Goal: Information Seeking & Learning: Learn about a topic

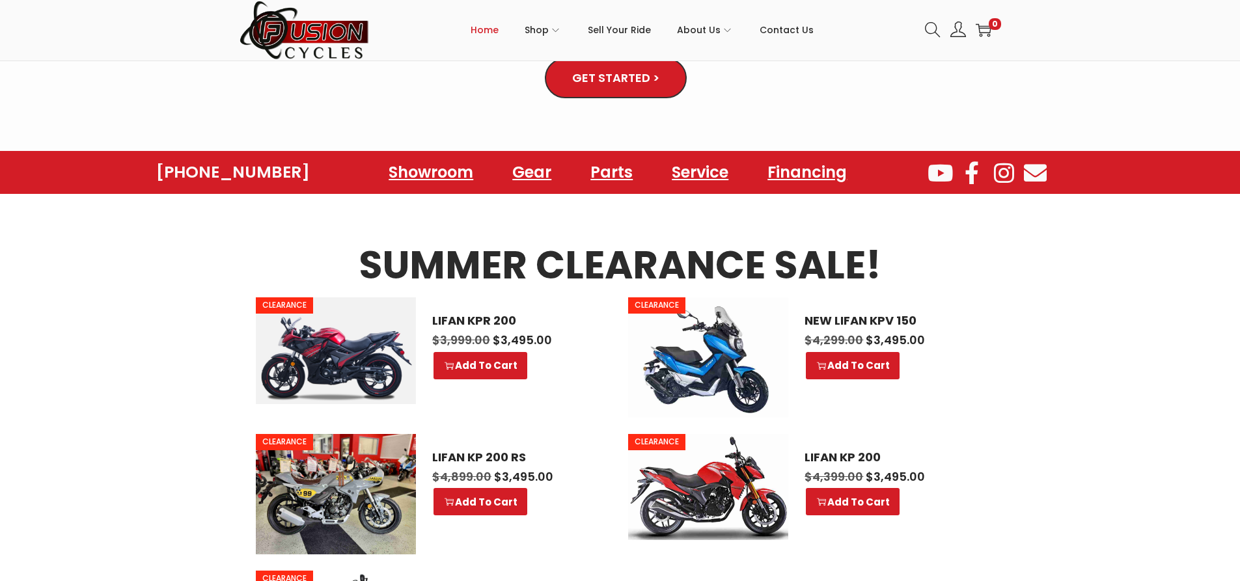
click at [344, 344] on img at bounding box center [336, 351] width 160 height 107
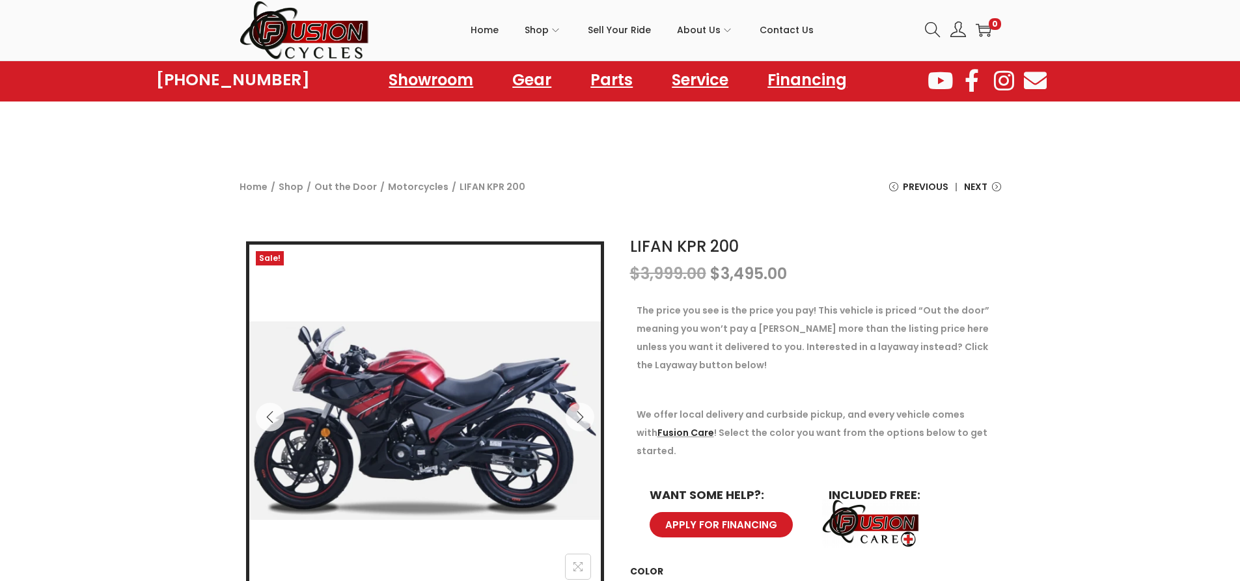
scroll to position [65, 0]
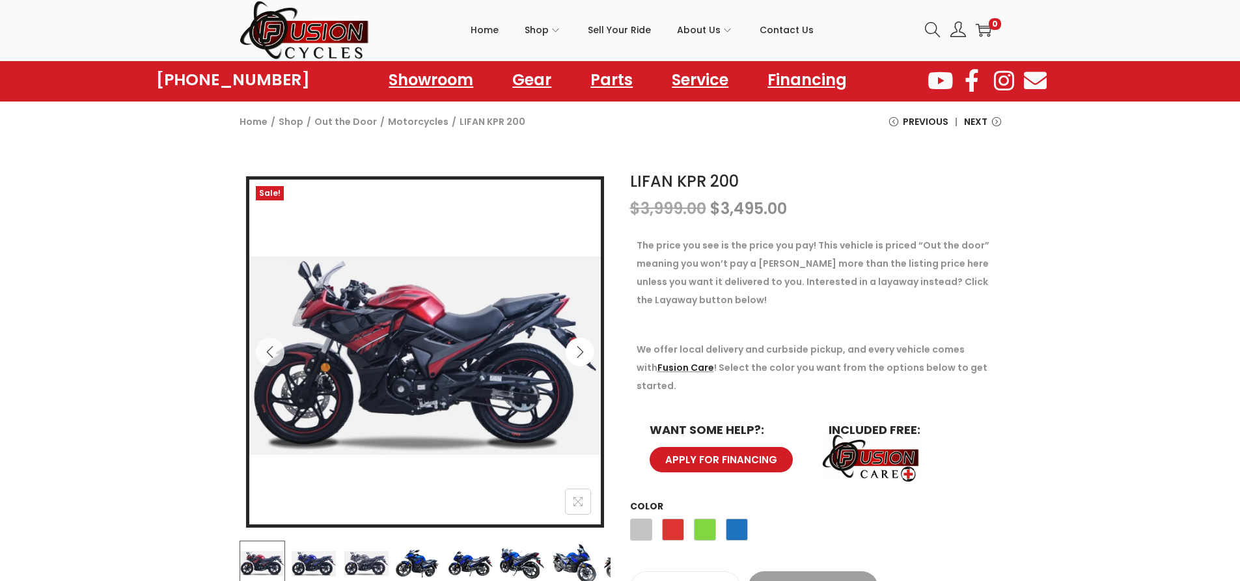
click at [578, 352] on icon "Next" at bounding box center [580, 352] width 13 height 13
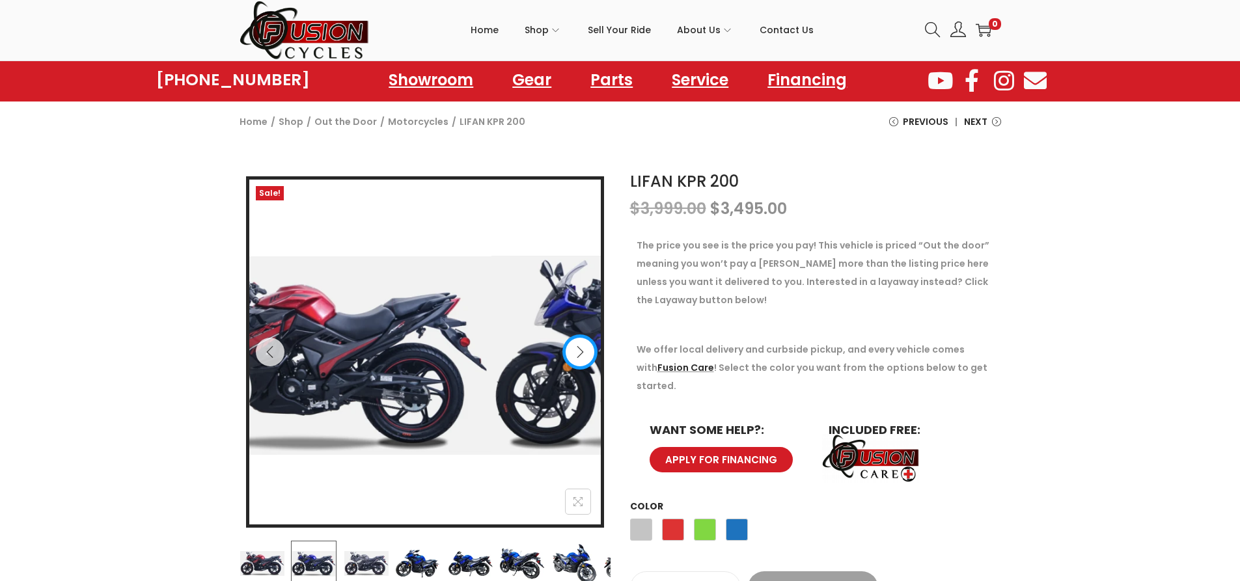
click at [578, 352] on icon "Next" at bounding box center [580, 352] width 13 height 13
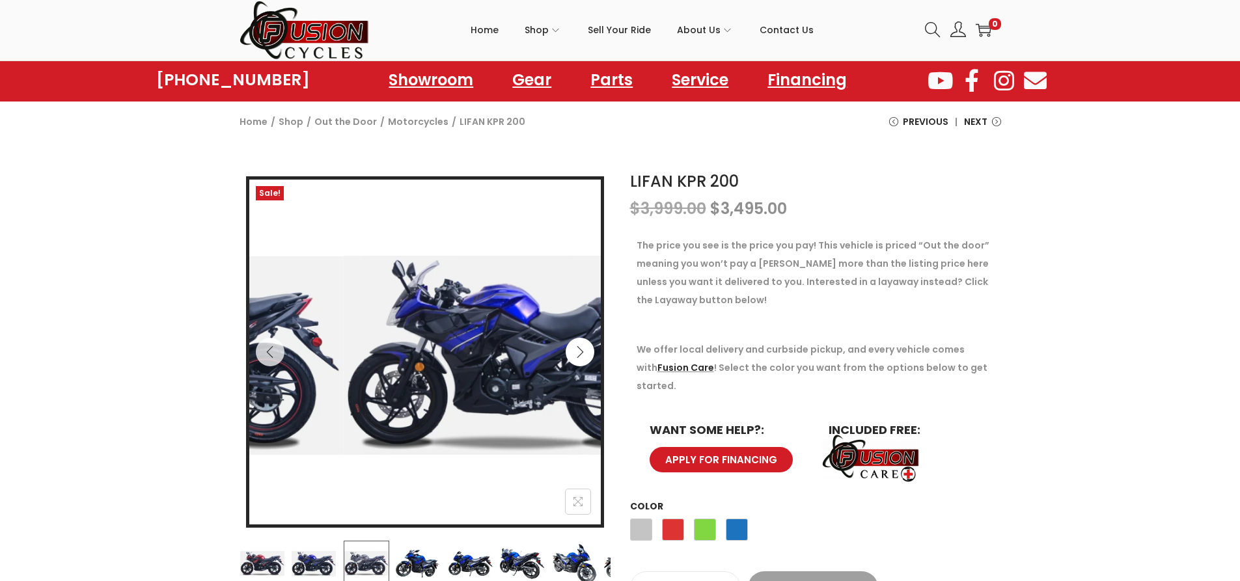
click at [578, 352] on icon "Next" at bounding box center [580, 352] width 13 height 13
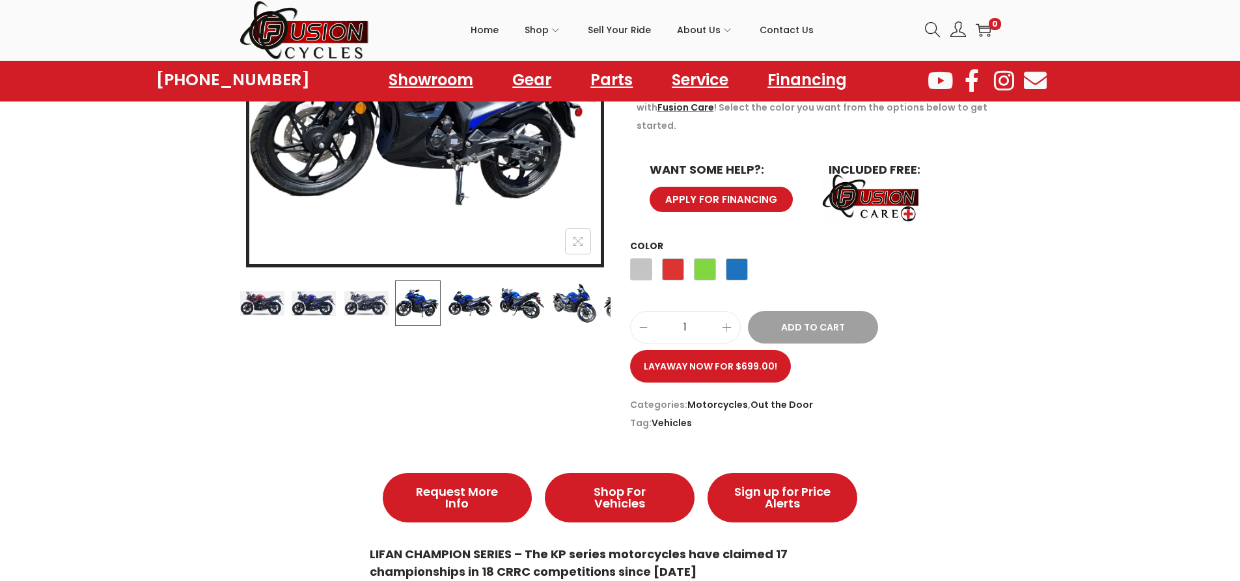
scroll to position [0, 0]
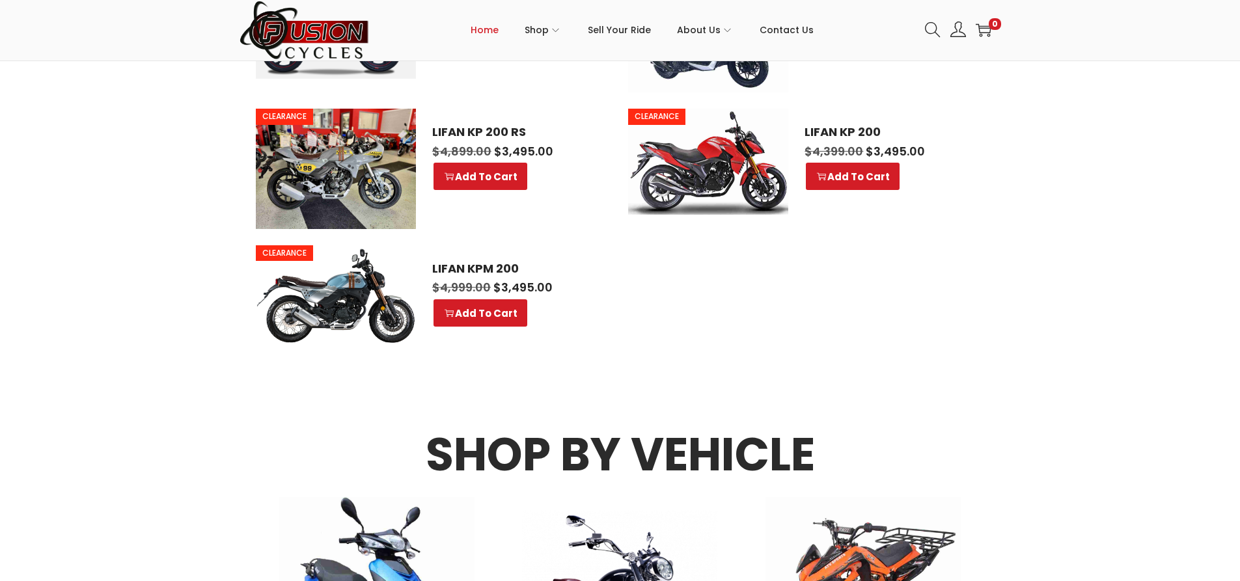
scroll to position [846, 0]
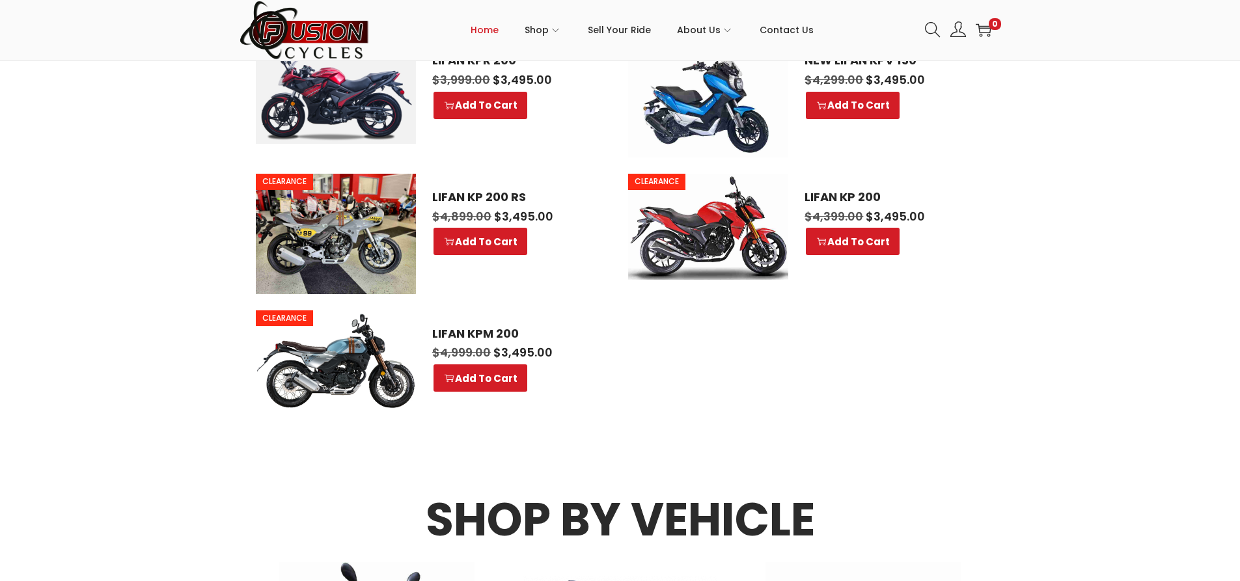
click at [328, 367] on img at bounding box center [336, 360] width 160 height 98
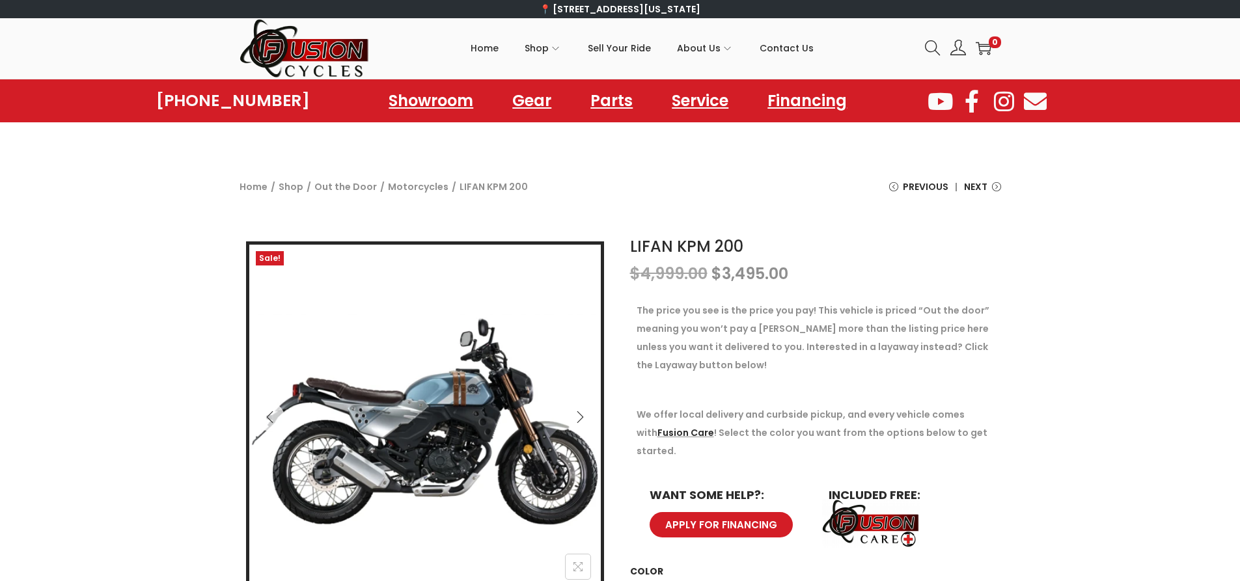
scroll to position [195, 0]
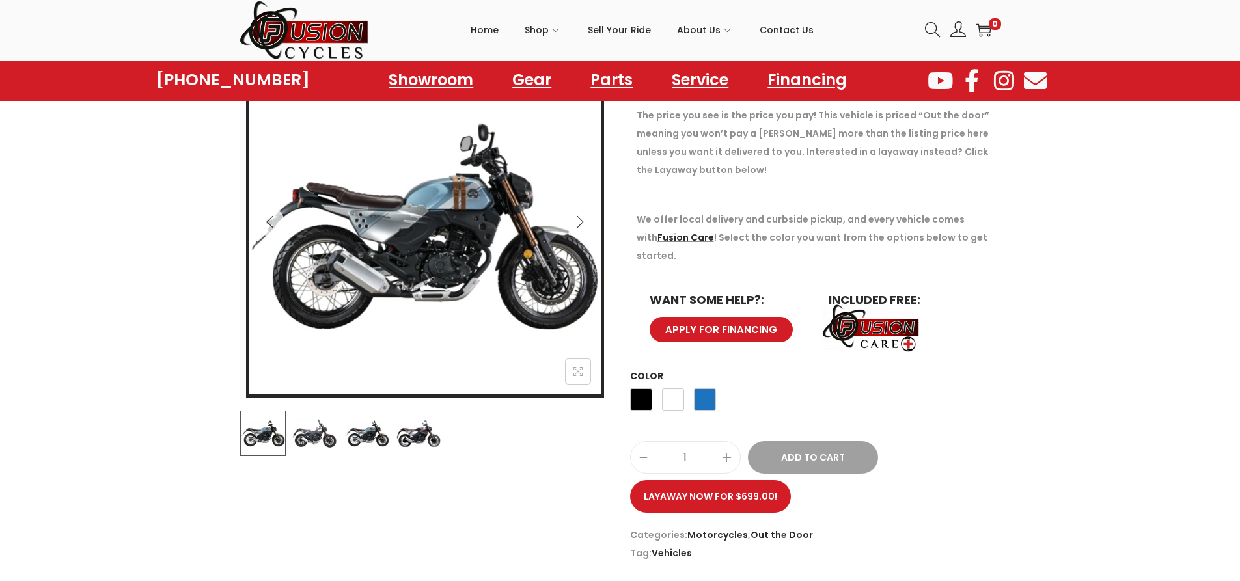
click at [326, 441] on img at bounding box center [315, 434] width 46 height 46
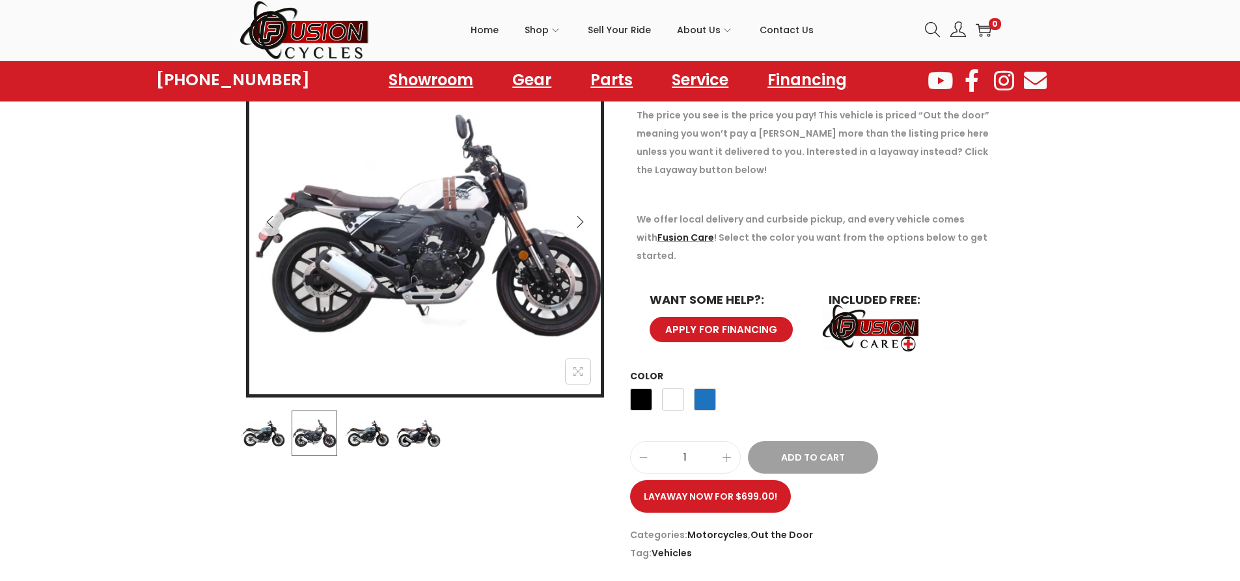
click at [372, 441] on img at bounding box center [367, 434] width 46 height 46
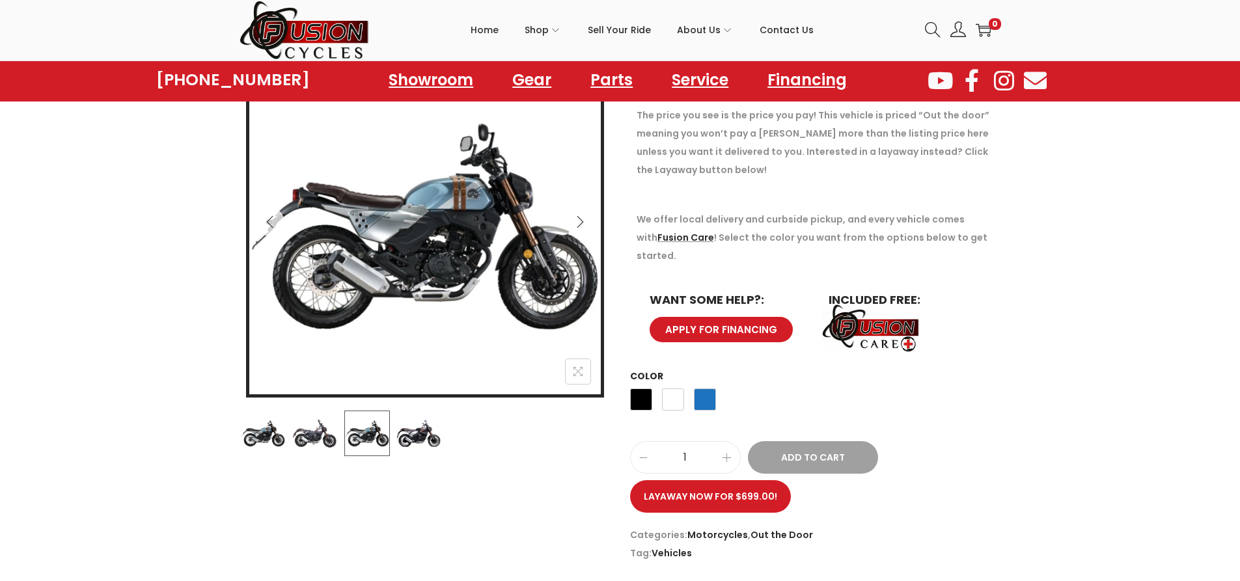
click at [417, 436] on img at bounding box center [419, 434] width 46 height 46
